Goal: Find specific page/section: Find specific page/section

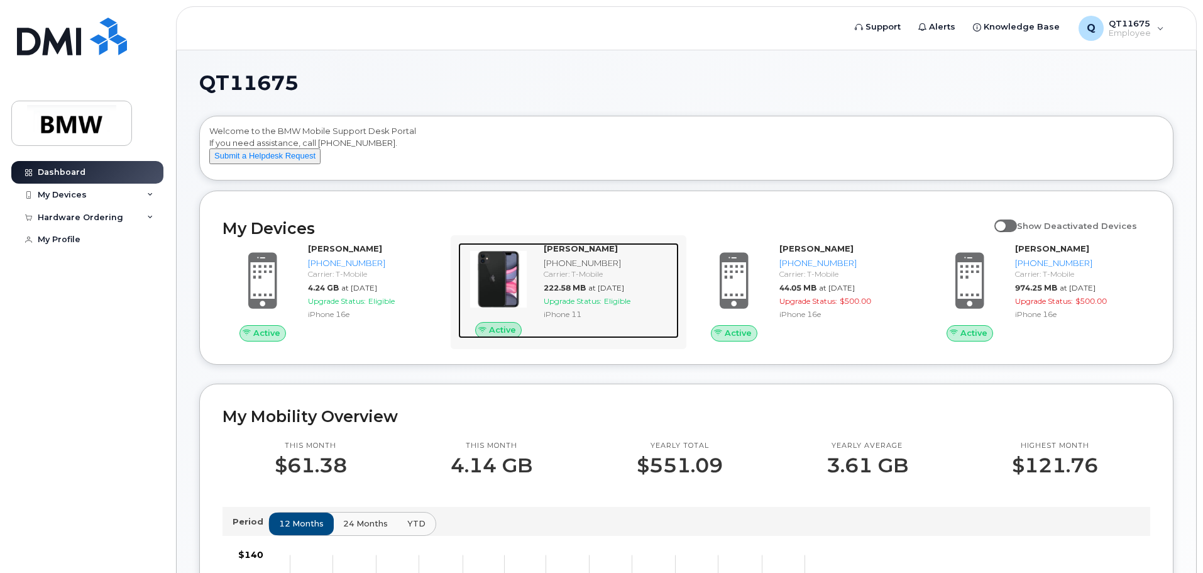
click at [571, 253] on strong "[PERSON_NAME]" at bounding box center [581, 248] width 74 height 10
